Goal: Task Accomplishment & Management: Use online tool/utility

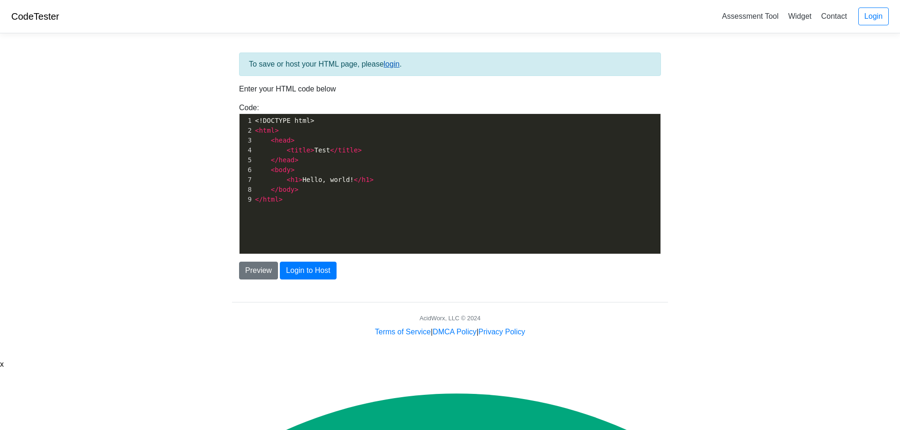
click at [396, 65] on link "login" at bounding box center [392, 64] width 16 height 8
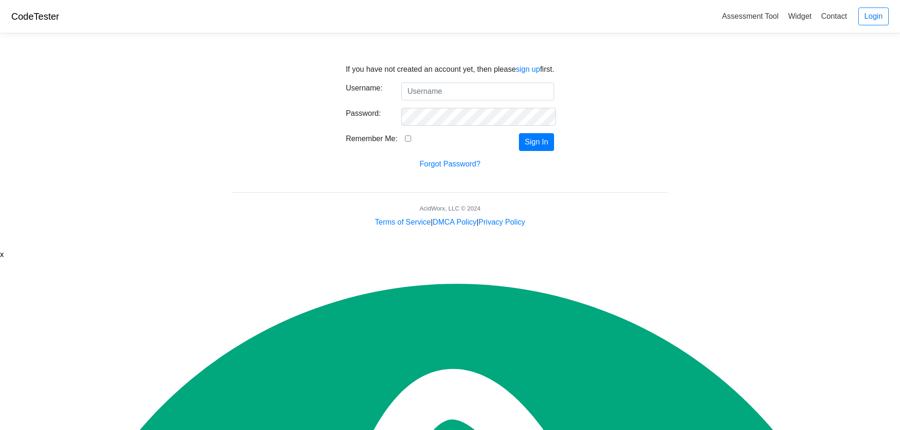
drag, startPoint x: 0, startPoint y: 0, endPoint x: 441, endPoint y: 88, distance: 449.7
click at [441, 88] on input "Username:" at bounding box center [477, 91] width 153 height 18
type input "[EMAIL_ADDRESS][DOMAIN_NAME]"
click at [405, 133] on div "Remember Me:" at bounding box center [394, 142] width 111 height 18
click at [405, 136] on input "Remember Me:" at bounding box center [408, 138] width 6 height 6
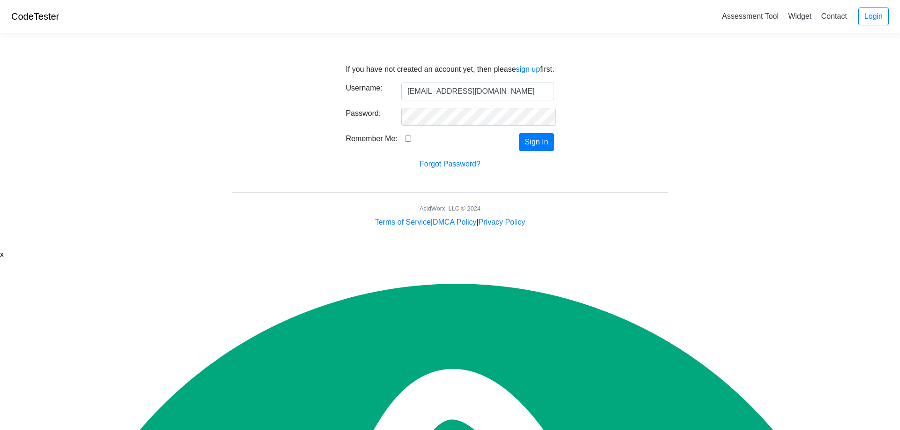
checkbox input "true"
click at [872, 11] on link "Login" at bounding box center [873, 16] width 30 height 18
drag, startPoint x: 196, startPoint y: 163, endPoint x: 212, endPoint y: 153, distance: 18.5
click at [201, 164] on body "CodeTester Assessment Tool Widget Contact Login If you have not created an acco…" at bounding box center [450, 114] width 900 height 228
